Goal: Find specific page/section: Find specific page/section

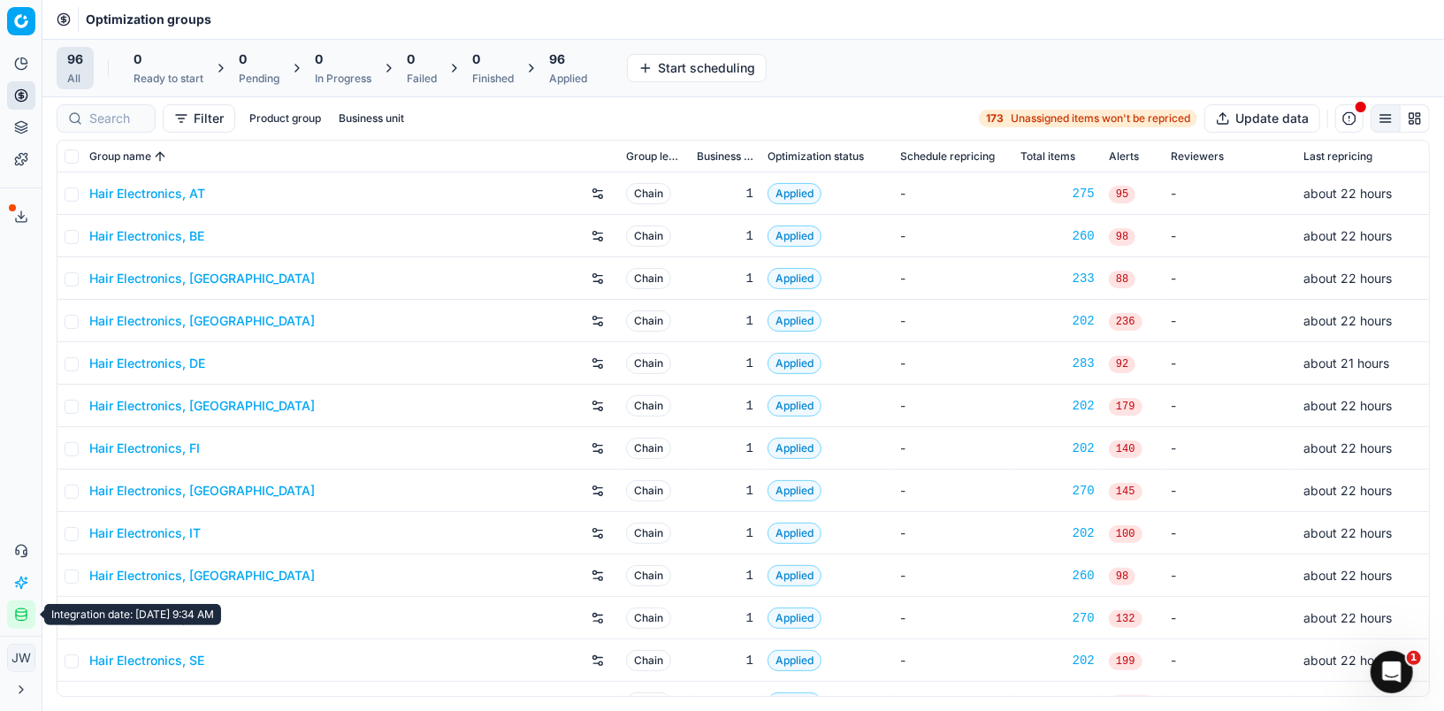
click at [24, 618] on icon "button" at bounding box center [21, 614] width 14 height 14
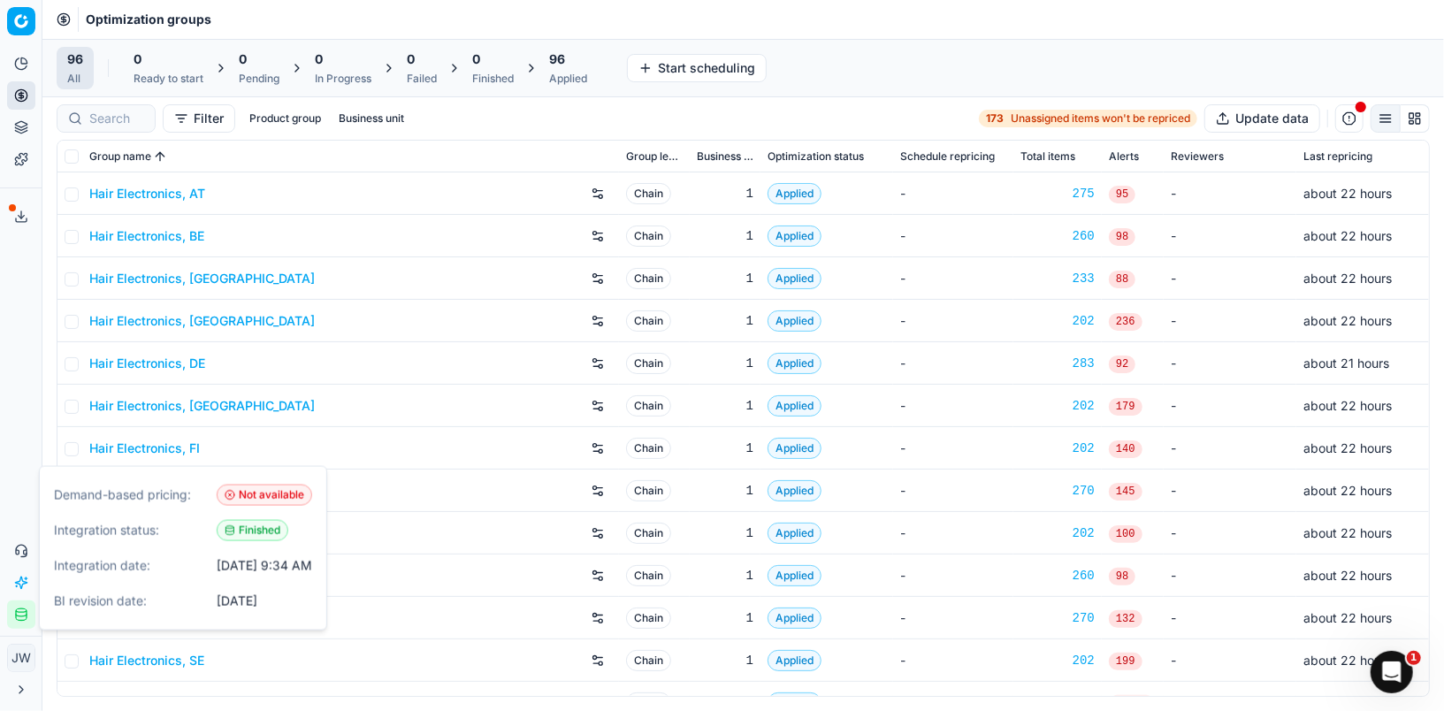
click at [24, 618] on icon "button" at bounding box center [21, 614] width 14 height 14
